Goal: Task Accomplishment & Management: Use online tool/utility

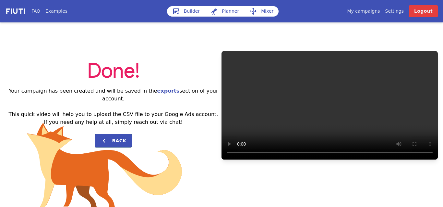
click at [366, 10] on link "My campaigns" at bounding box center [363, 11] width 33 height 7
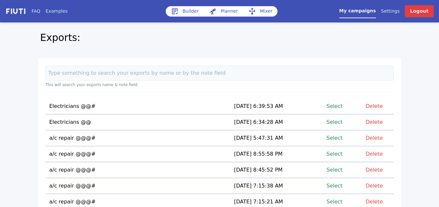
click at [339, 137] on link "Select" at bounding box center [334, 137] width 16 height 9
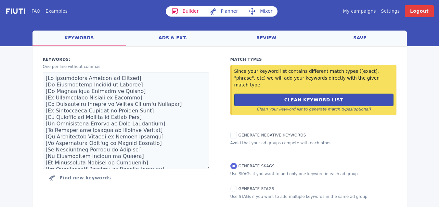
click at [260, 12] on link "Mixer" at bounding box center [260, 11] width 34 height 10
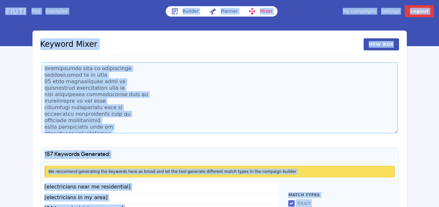
click at [130, 93] on textarea at bounding box center [220, 97] width 356 height 71
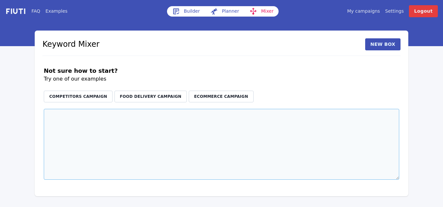
paste textarea "local air conditioner installers local air conditioning and heating local trane…"
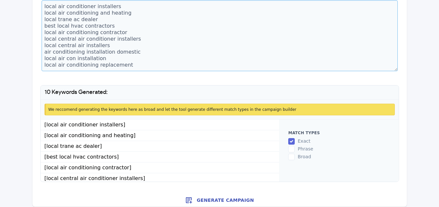
scroll to position [67, 0]
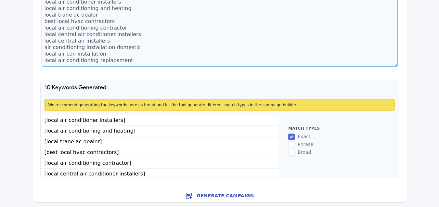
type textarea "local air conditioner installers local air conditioning and heating local trane…"
click at [214, 194] on button "Generate Campaign" at bounding box center [219, 195] width 374 height 13
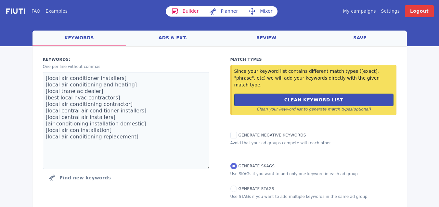
drag, startPoint x: 247, startPoint y: 112, endPoint x: 313, endPoint y: 63, distance: 82.6
click at [264, 101] on div "Keywords: Ad groups: One per line without commas [local air conditioner install…" at bounding box center [219, 128] width 374 height 164
click at [265, 12] on link "Mixer" at bounding box center [260, 11] width 34 height 10
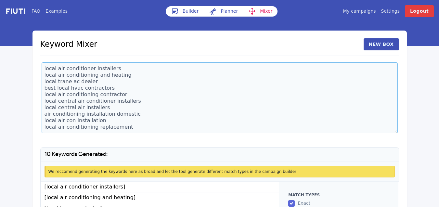
click at [131, 126] on textarea "local air conditioner installers local air conditioning and heating local trane…" at bounding box center [220, 97] width 356 height 71
paste textarea "24 hour heating and cooling 24 hour heating and air emergency heating service 2…"
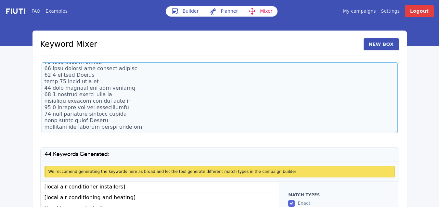
scroll to position [238, 0]
click at [50, 125] on textarea at bounding box center [220, 97] width 356 height 71
paste textarea "after hours air conditioning service 247 ac repair near me after hours hvac ser…"
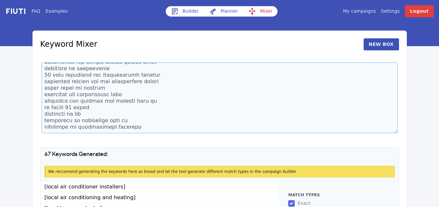
scroll to position [387, 0]
paste textarea "furnace repair near me 24 hours after hours air conditioning repair 24 hour ac …"
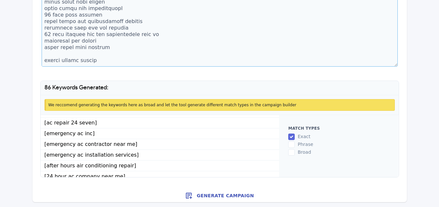
scroll to position [859, 0]
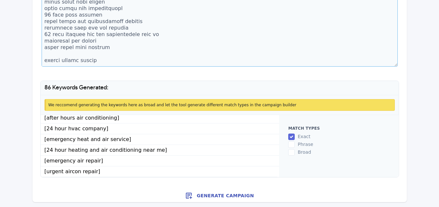
type textarea "local air conditioner installers local air conditioning and heating local trane…"
click at [239, 194] on button "Generate Campaign" at bounding box center [219, 195] width 374 height 13
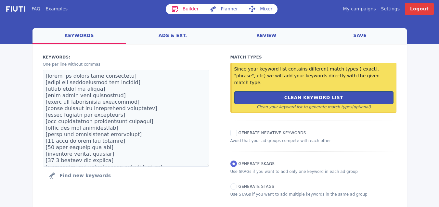
scroll to position [14, 0]
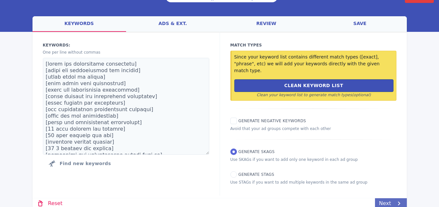
click at [392, 198] on link "Next" at bounding box center [390, 203] width 31 height 10
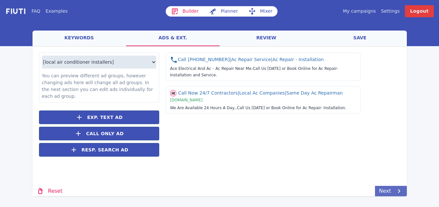
scroll to position [0, 0]
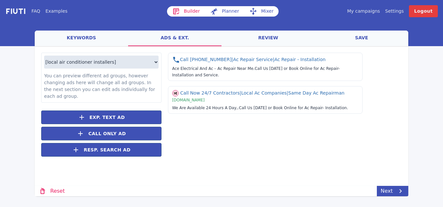
click at [363, 35] on link "save" at bounding box center [361, 39] width 93 height 16
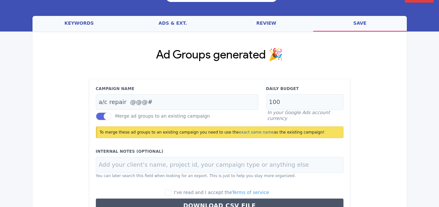
scroll to position [62, 0]
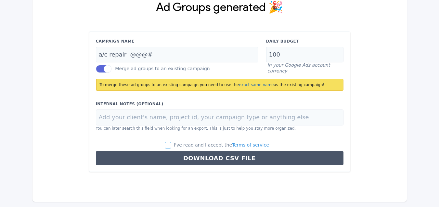
click at [171, 146] on input "I've read and I accept the Terms of service" at bounding box center [168, 145] width 6 height 6
checkbox input "true"
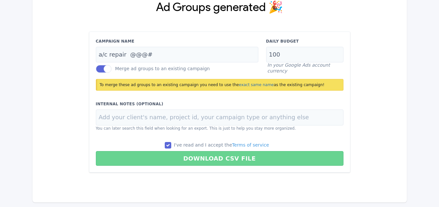
click at [211, 159] on button "Download CSV File" at bounding box center [219, 158] width 247 height 15
